Goal: Navigation & Orientation: Find specific page/section

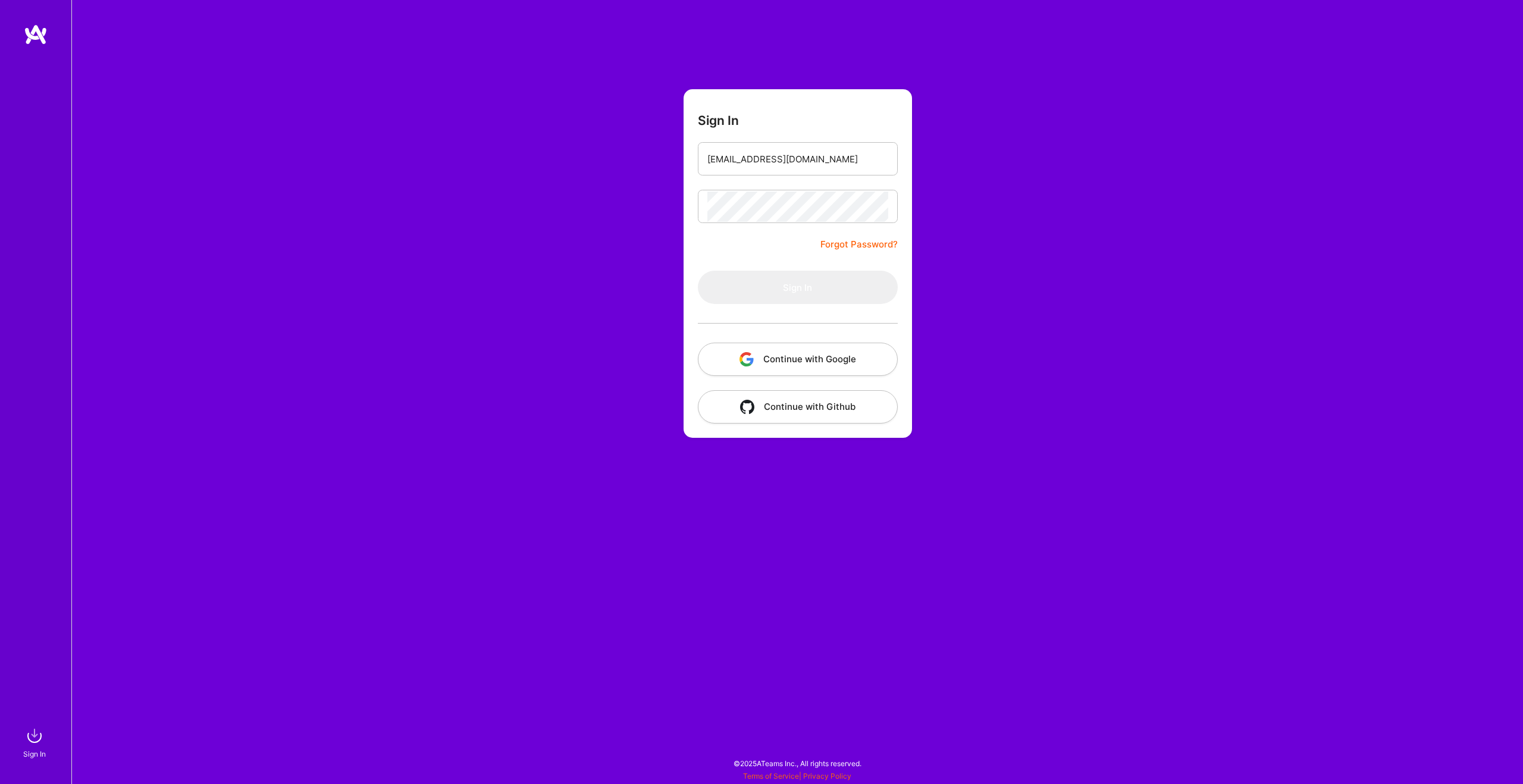
click at [740, 244] on form "Sign In [EMAIL_ADDRESS][DOMAIN_NAME] Forgot Password? Sign In Continue with Goo…" at bounding box center [798, 264] width 229 height 349
drag, startPoint x: 797, startPoint y: 278, endPoint x: 1071, endPoint y: 354, distance: 284.3
click at [798, 279] on button "Sign In" at bounding box center [797, 287] width 200 height 33
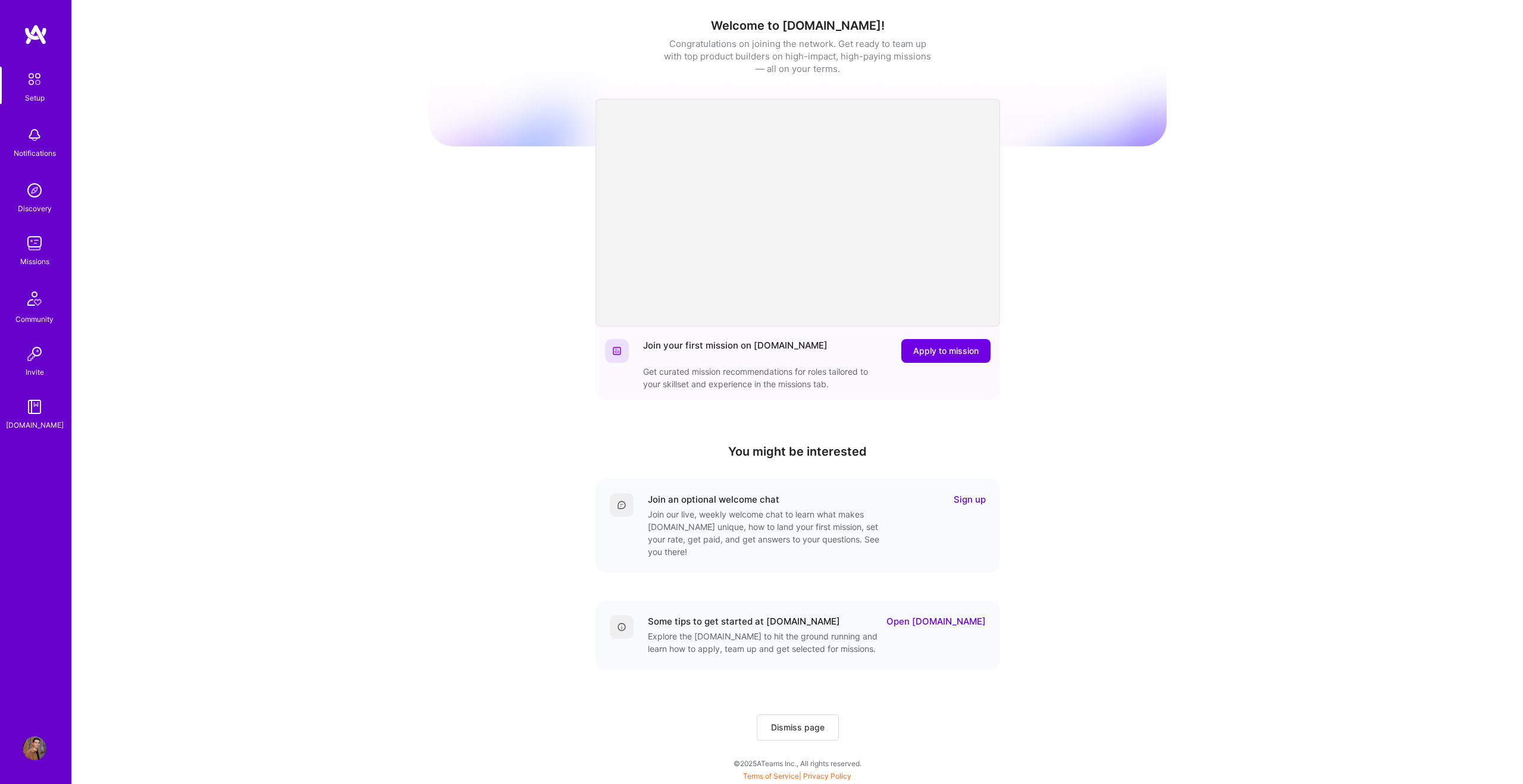
click at [40, 141] on img at bounding box center [35, 135] width 24 height 24
click at [31, 196] on img at bounding box center [35, 190] width 24 height 24
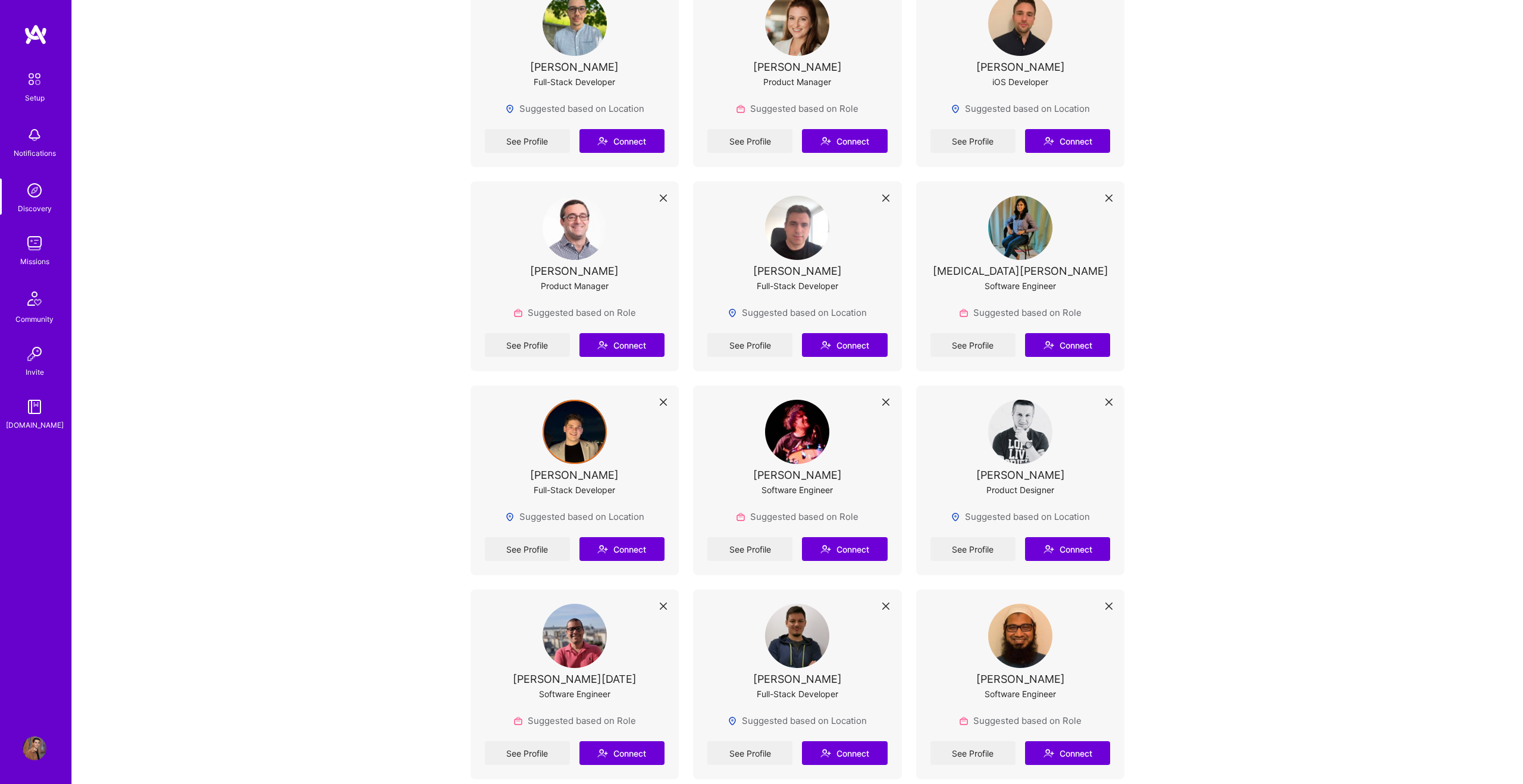
scroll to position [1892, 0]
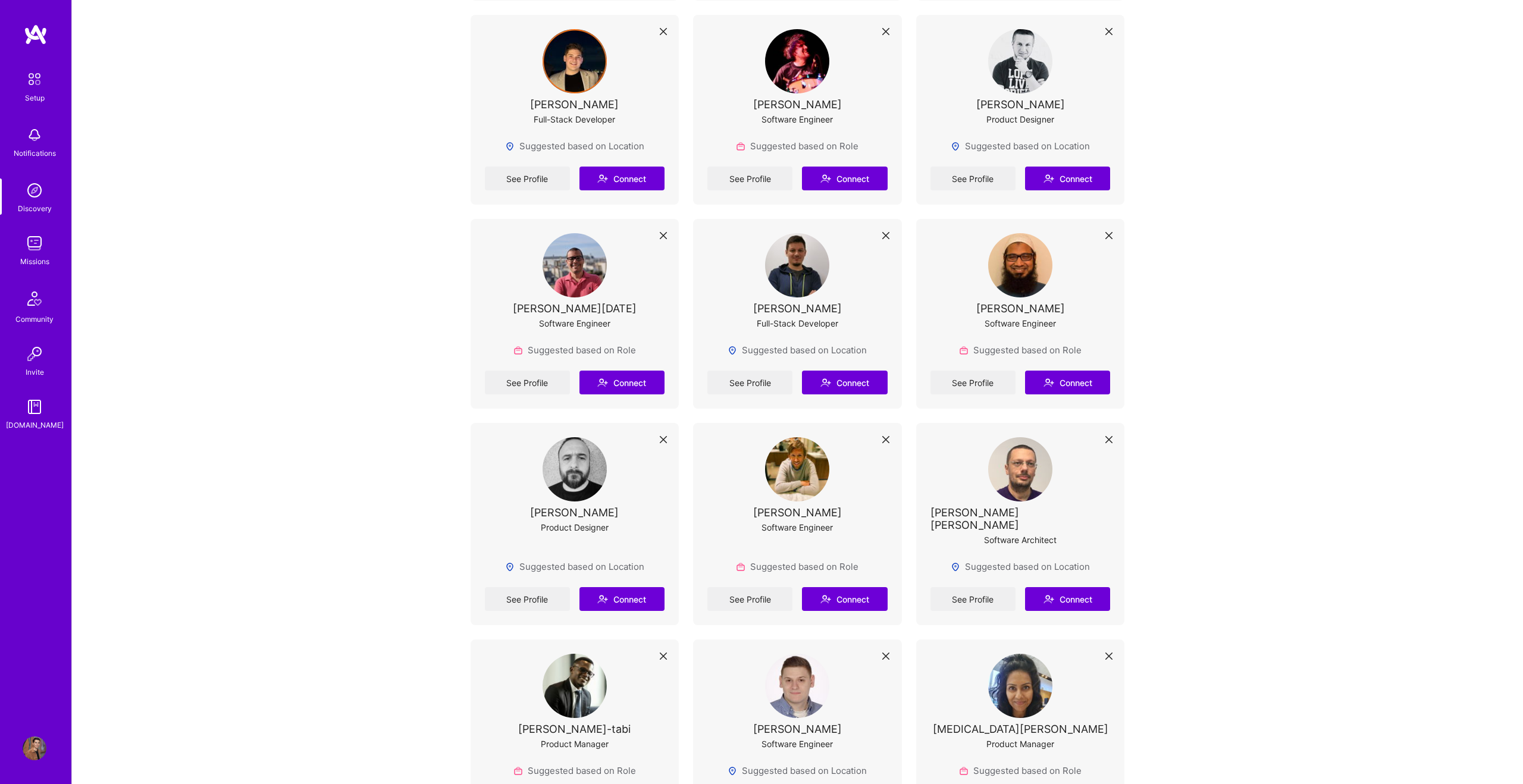
click at [59, 247] on link "Missions" at bounding box center [34, 249] width 74 height 36
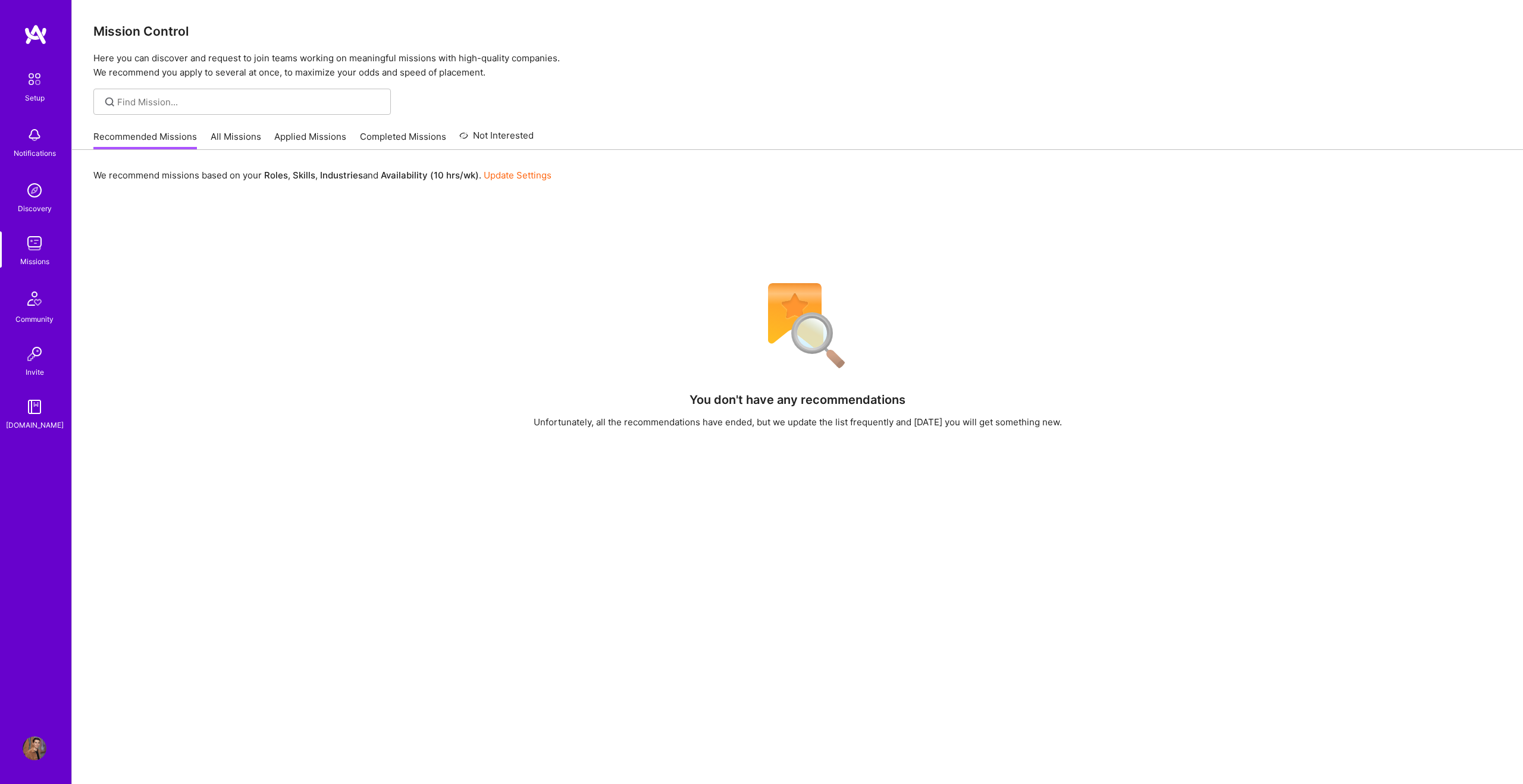
click at [232, 137] on link "All Missions" at bounding box center [235, 139] width 51 height 19
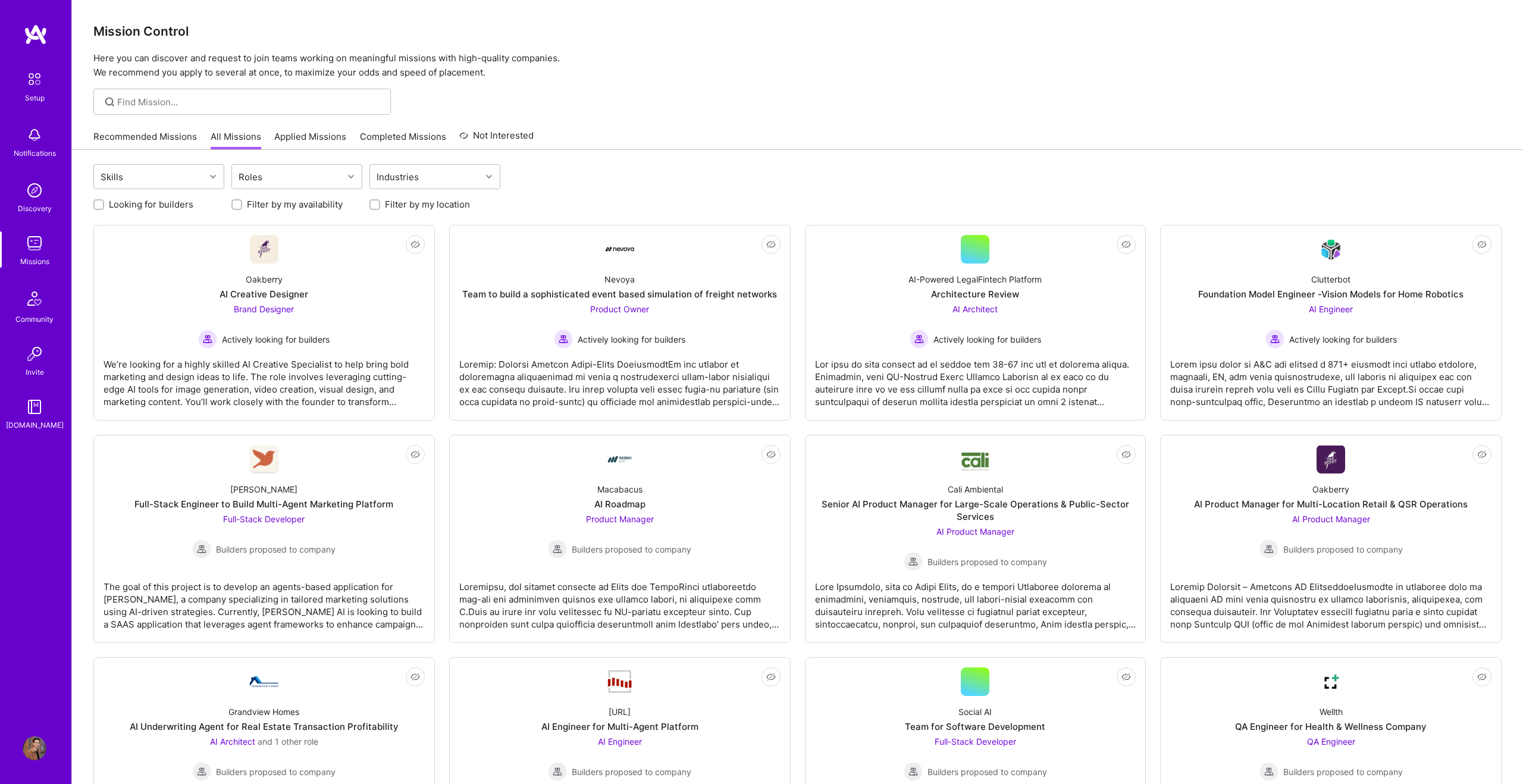
click at [35, 77] on img at bounding box center [34, 78] width 25 height 25
